Goal: Transaction & Acquisition: Purchase product/service

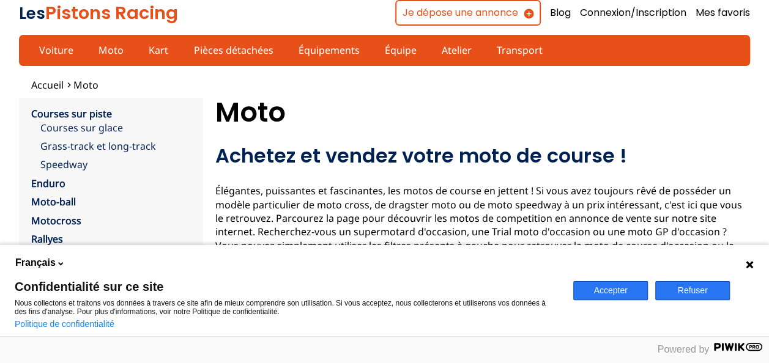
click at [685, 288] on button "Refuser" at bounding box center [692, 290] width 75 height 19
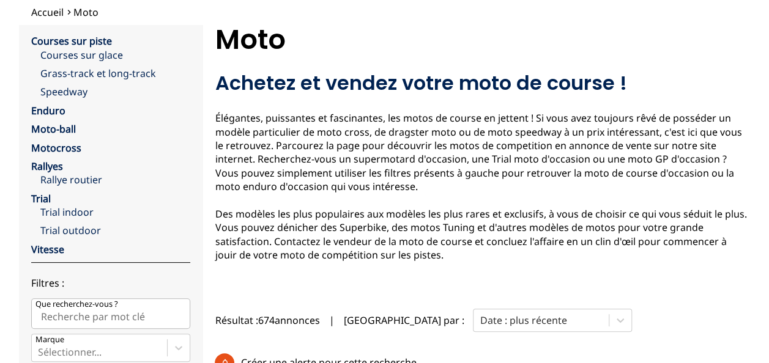
scroll to position [73, 0]
click at [47, 108] on link "Enduro" at bounding box center [48, 109] width 34 height 13
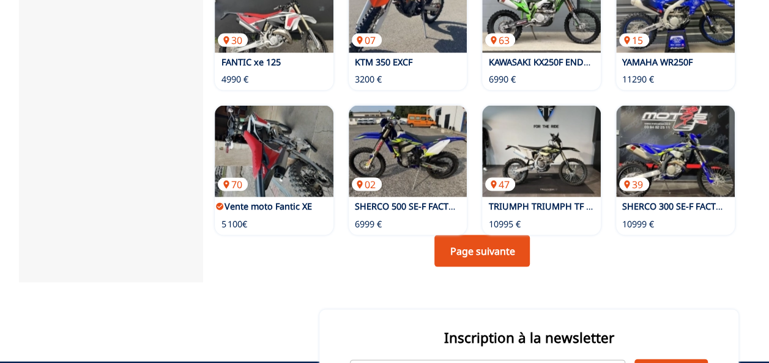
scroll to position [1150, 0]
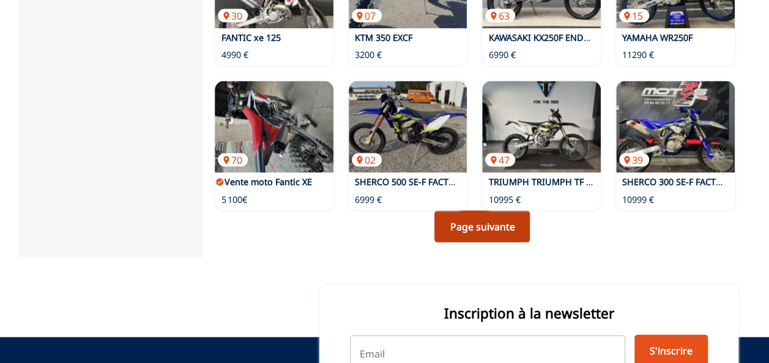
click at [508, 210] on link "Page suivante" at bounding box center [481, 226] width 95 height 32
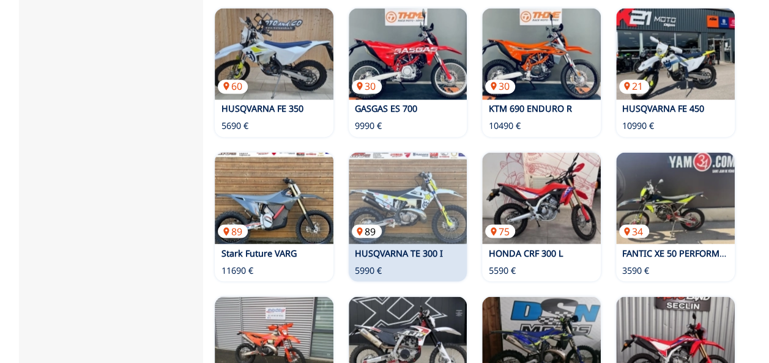
scroll to position [905, 0]
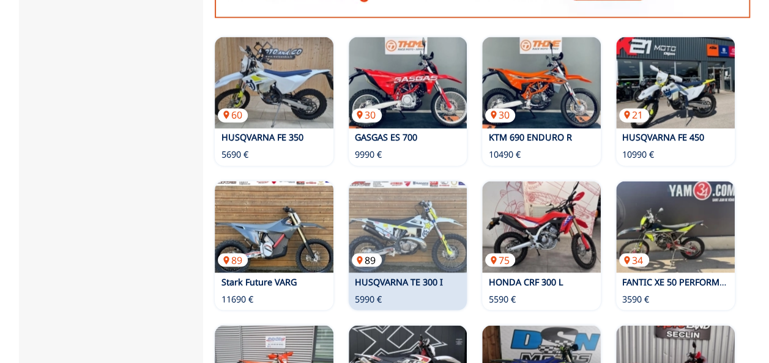
click at [405, 207] on img at bounding box center [408, 227] width 119 height 92
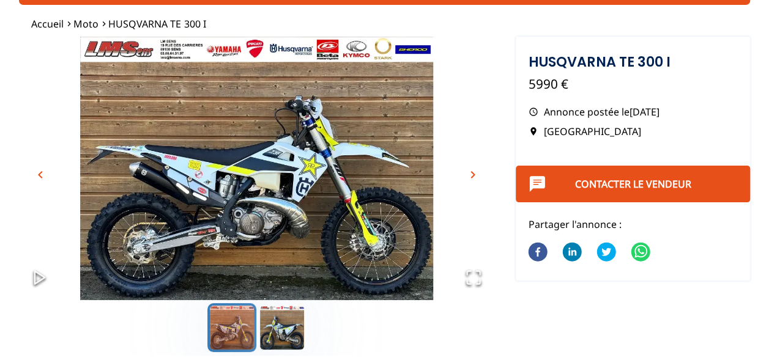
scroll to position [49, 0]
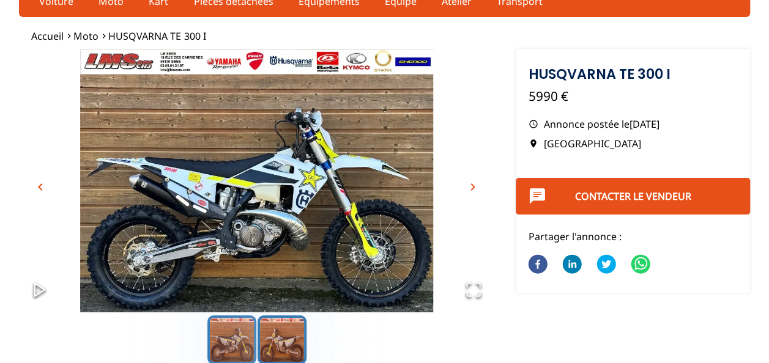
click at [280, 349] on button "Go to Slide 2" at bounding box center [282, 340] width 49 height 49
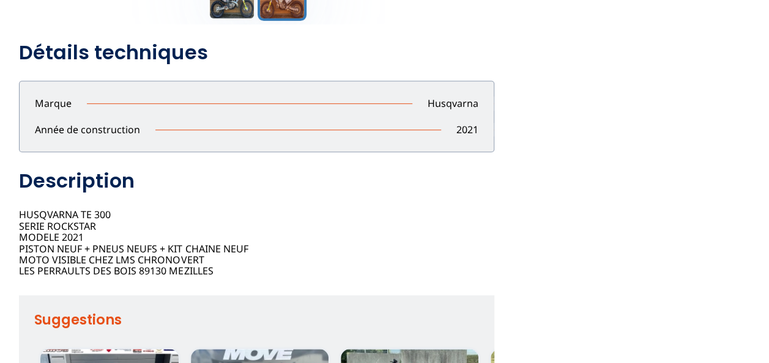
scroll to position [0, 0]
